Goal: Transaction & Acquisition: Download file/media

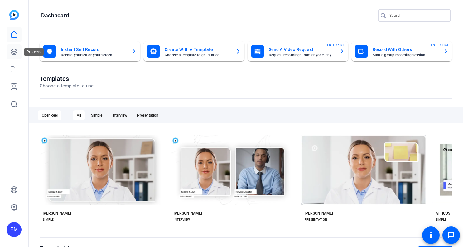
click at [11, 54] on icon at bounding box center [14, 52] width 6 height 6
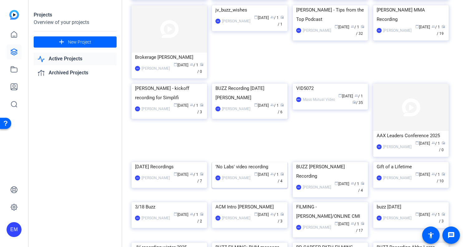
scroll to position [151, 0]
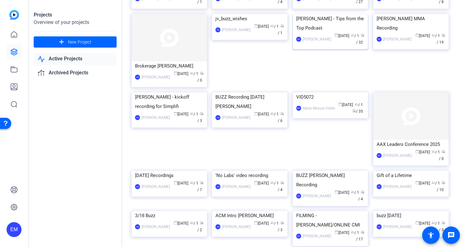
click at [315, 14] on img at bounding box center [330, 14] width 75 height 0
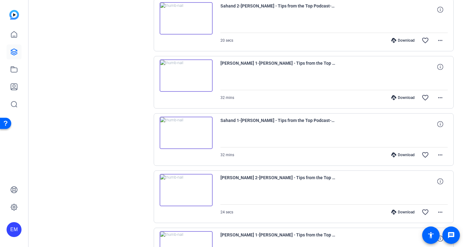
scroll to position [497, 0]
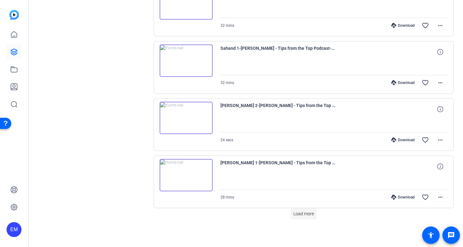
click at [303, 214] on span "Load more" at bounding box center [303, 214] width 21 height 7
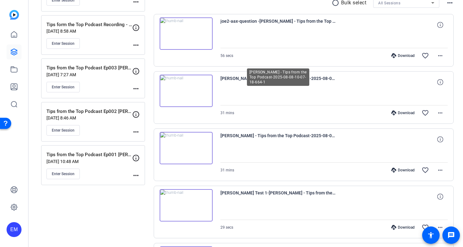
scroll to position [124, 0]
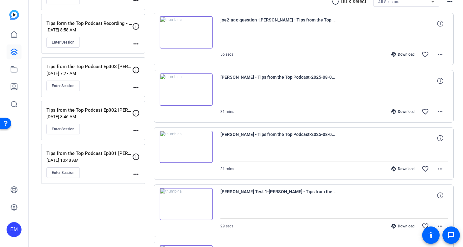
click at [407, 169] on div "Download" at bounding box center [403, 169] width 30 height 5
click at [407, 113] on div "Download" at bounding box center [403, 111] width 30 height 5
click at [438, 111] on mat-icon "more_horiz" at bounding box center [439, 111] width 7 height 7
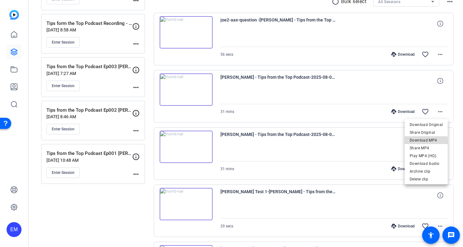
click at [426, 143] on span "Download MP4" at bounding box center [426, 140] width 33 height 7
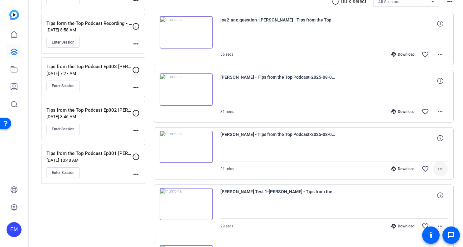
click at [443, 165] on span at bounding box center [440, 169] width 15 height 15
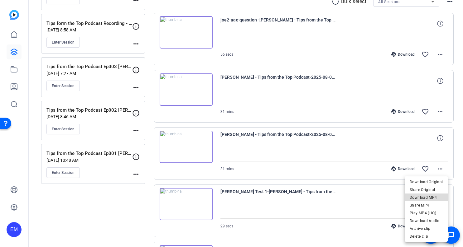
click at [429, 198] on span "Download MP4" at bounding box center [426, 197] width 33 height 7
